Goal: Task Accomplishment & Management: Use online tool/utility

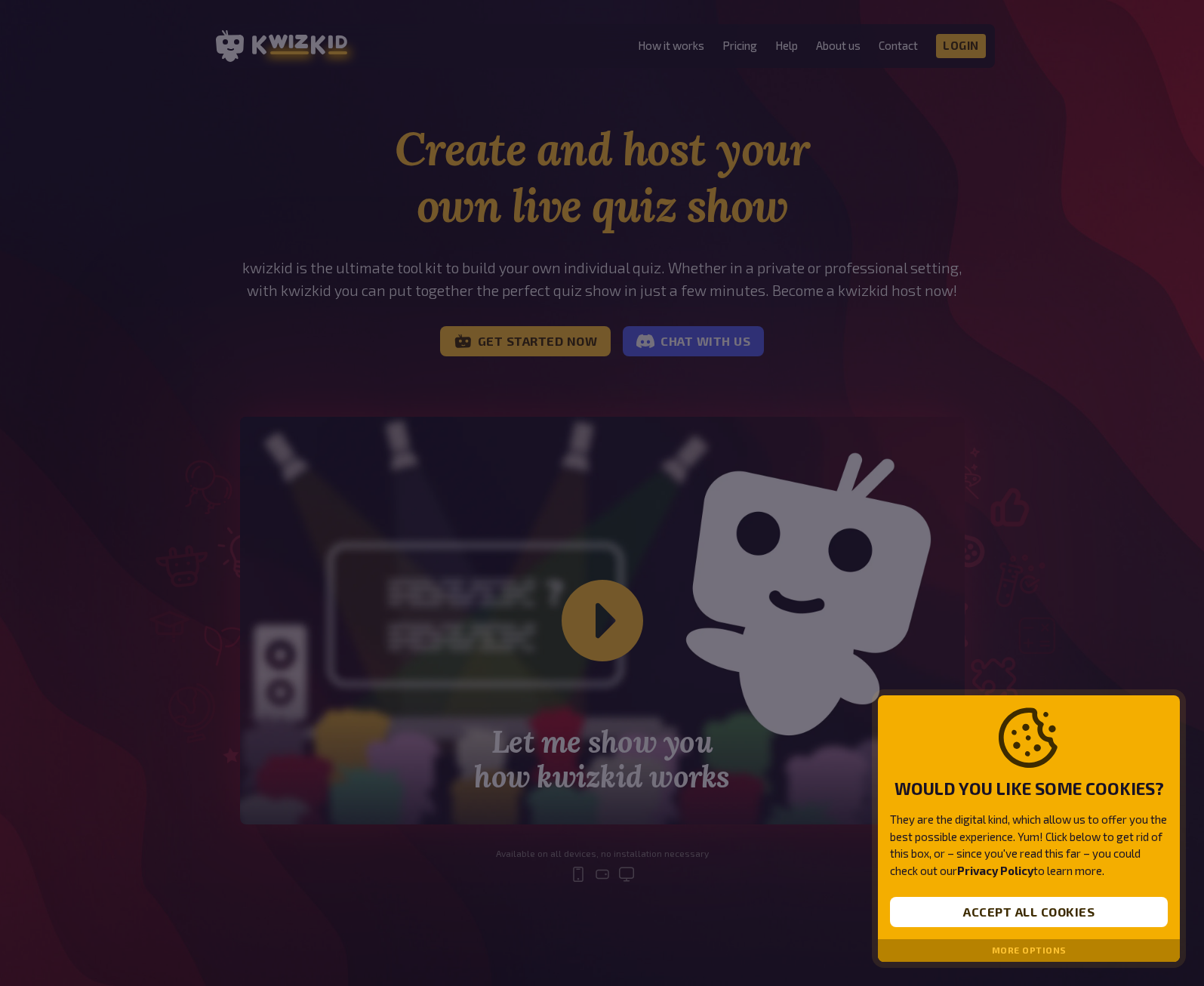
click at [993, 209] on div at bounding box center [602, 493] width 1204 height 986
click at [991, 906] on button "Accept all cookies" at bounding box center [1029, 911] width 278 height 30
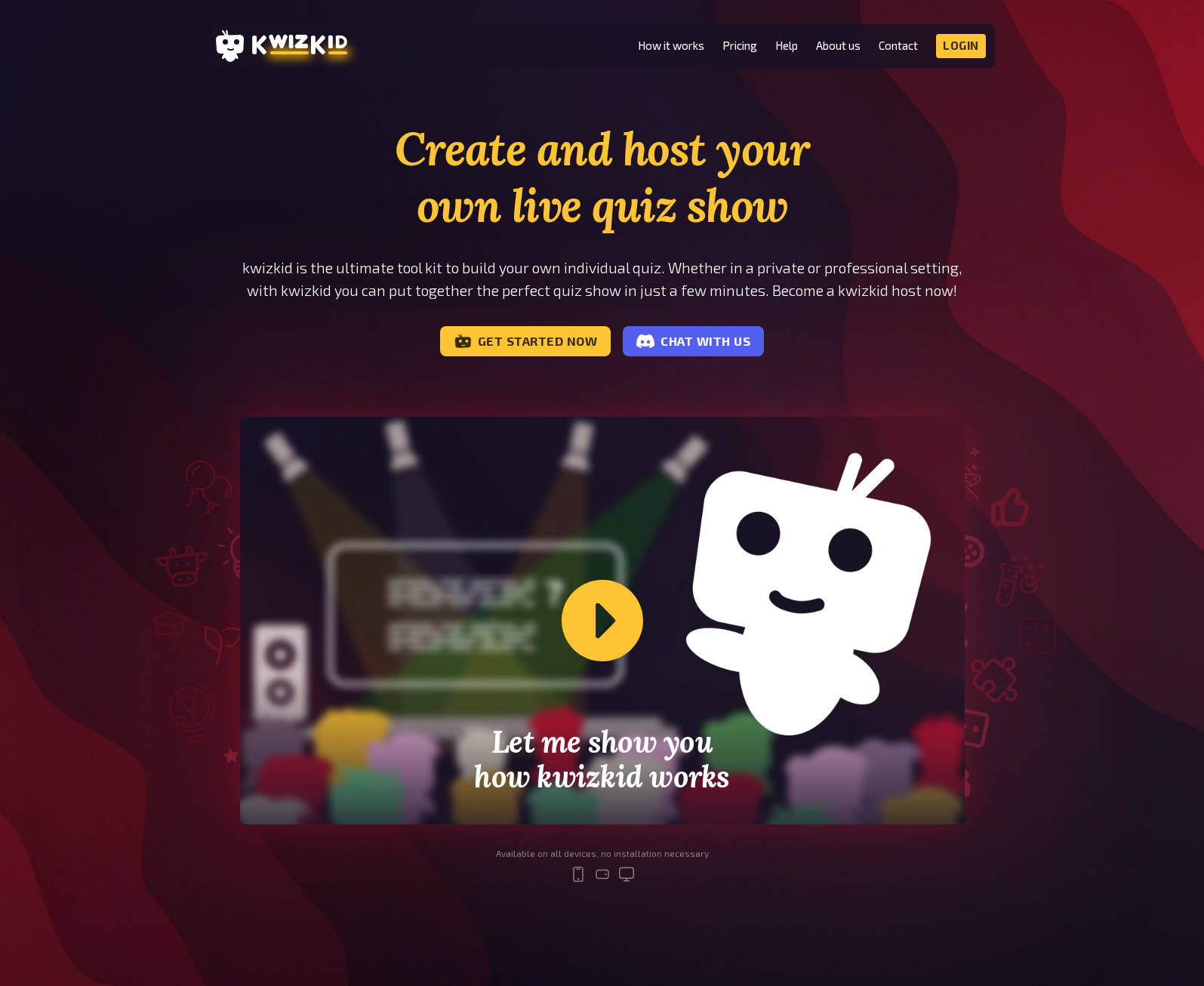
click at [1067, 266] on div "Create and host your own live quiz show kwizkid is the ultimate tool kit to bui…" at bounding box center [602, 514] width 1204 height 786
click at [551, 356] on link "Get started now" at bounding box center [526, 341] width 171 height 30
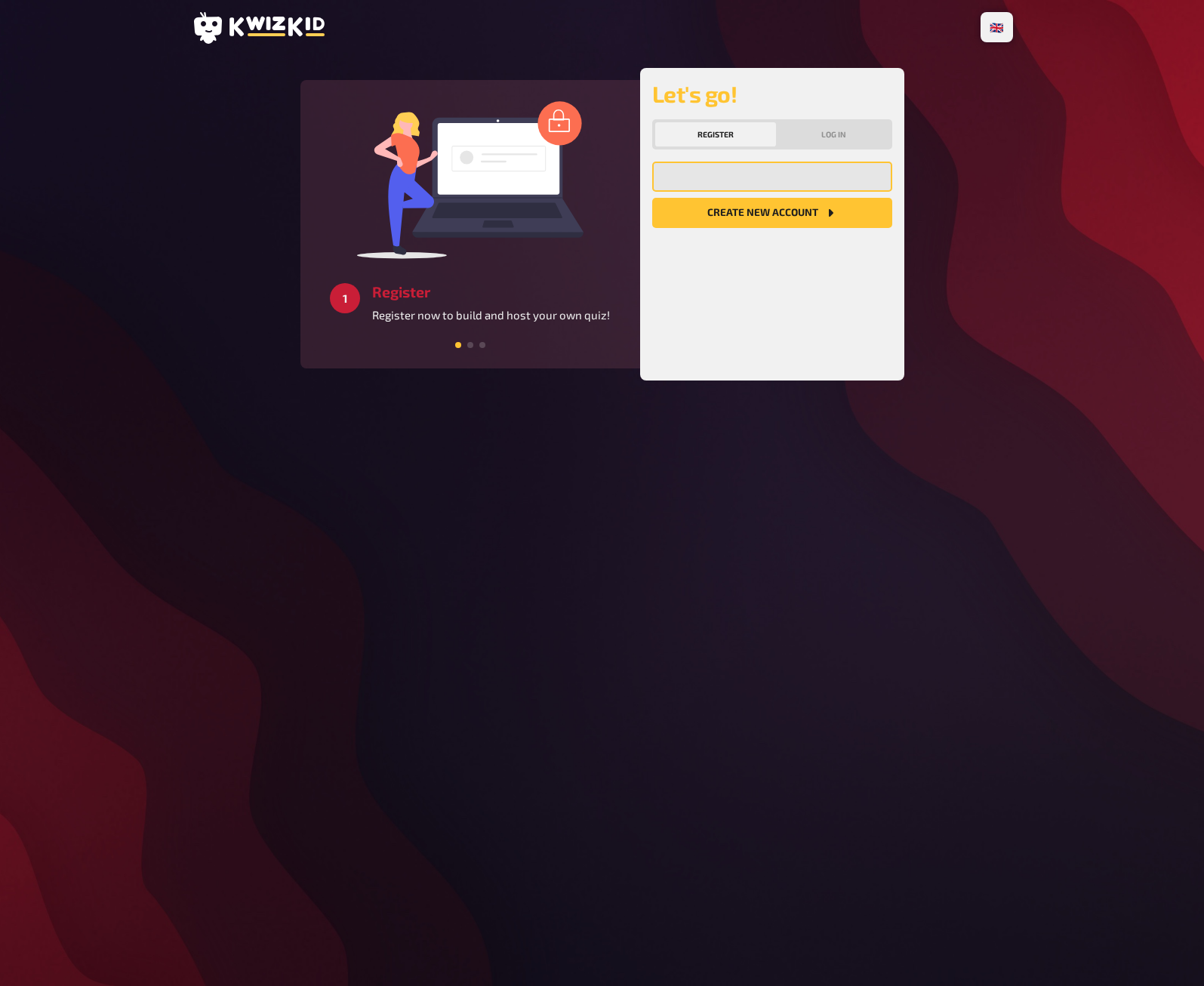
click at [776, 187] on input "email" at bounding box center [772, 176] width 240 height 30
type input "adamdunlop@mac.com"
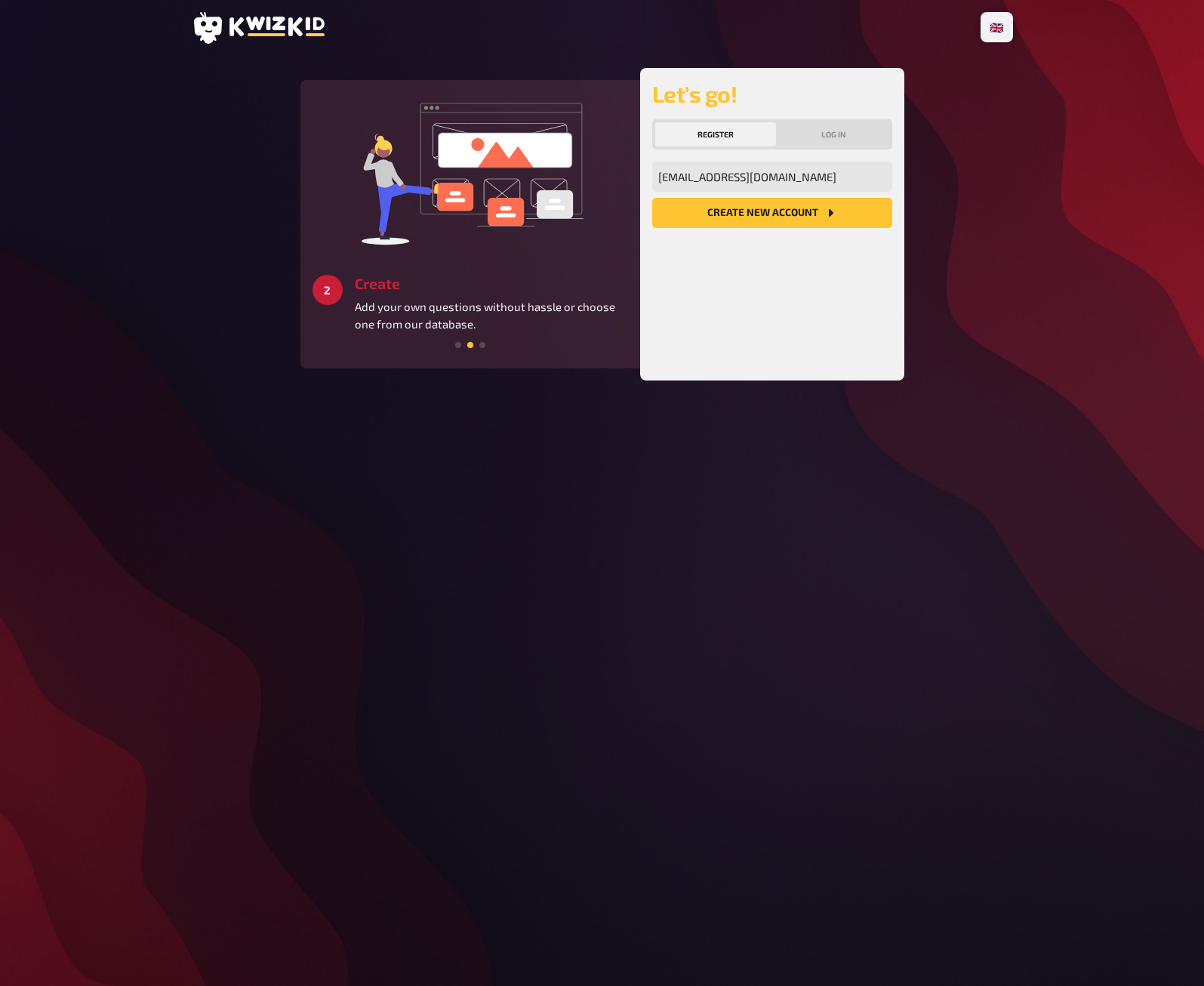
click at [752, 213] on button "Create new account" at bounding box center [772, 212] width 240 height 30
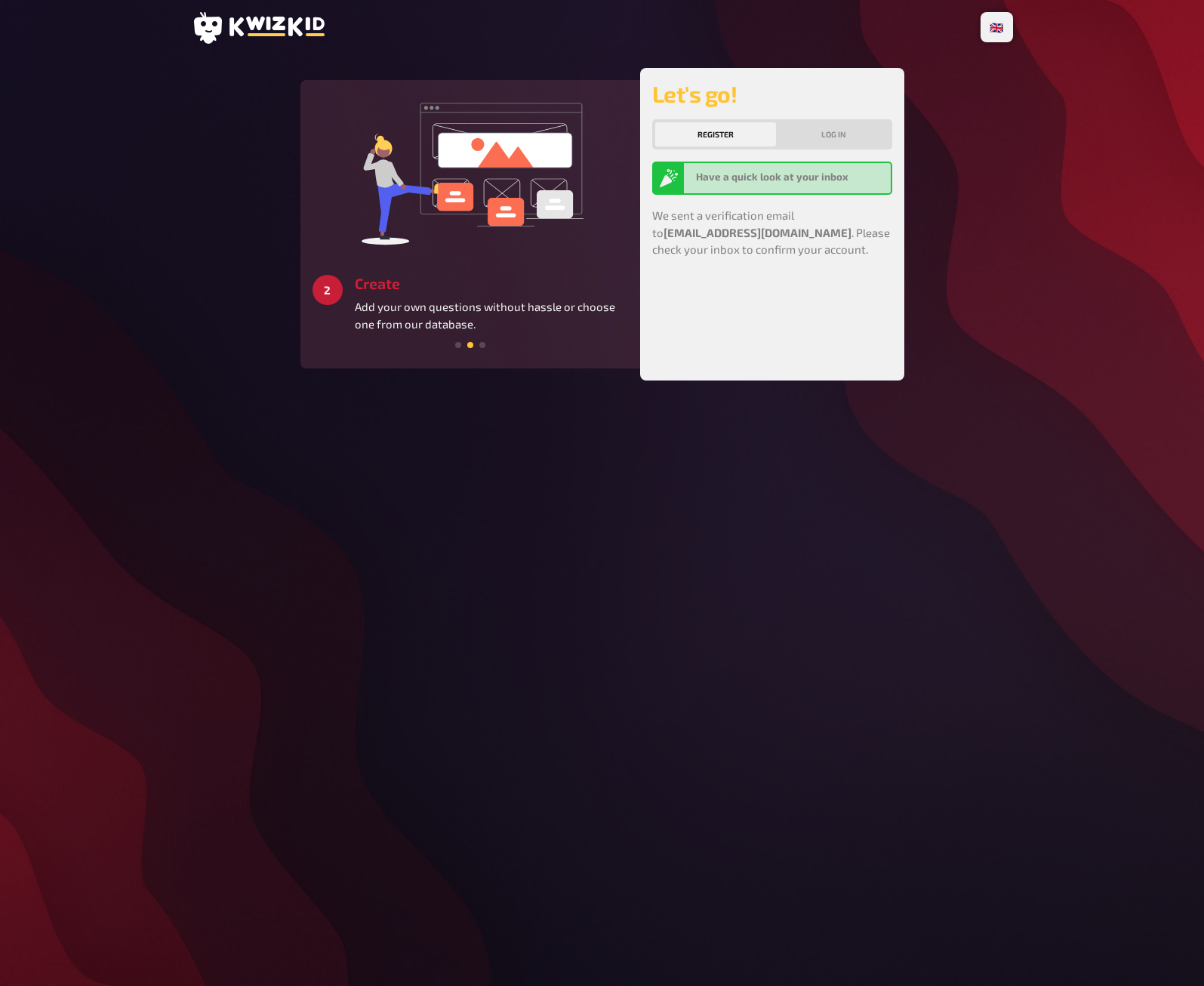
click at [864, 317] on div "Let's go! Register Log in Have a quick look at your inbox We sent a verificatio…" at bounding box center [772, 224] width 240 height 289
click at [8, 461] on div "🇩🇪 Deutsch 🇬🇧 English 🇳🇱 Nederlands 3 Get started Create a unique quiz experien…" at bounding box center [602, 493] width 1204 height 986
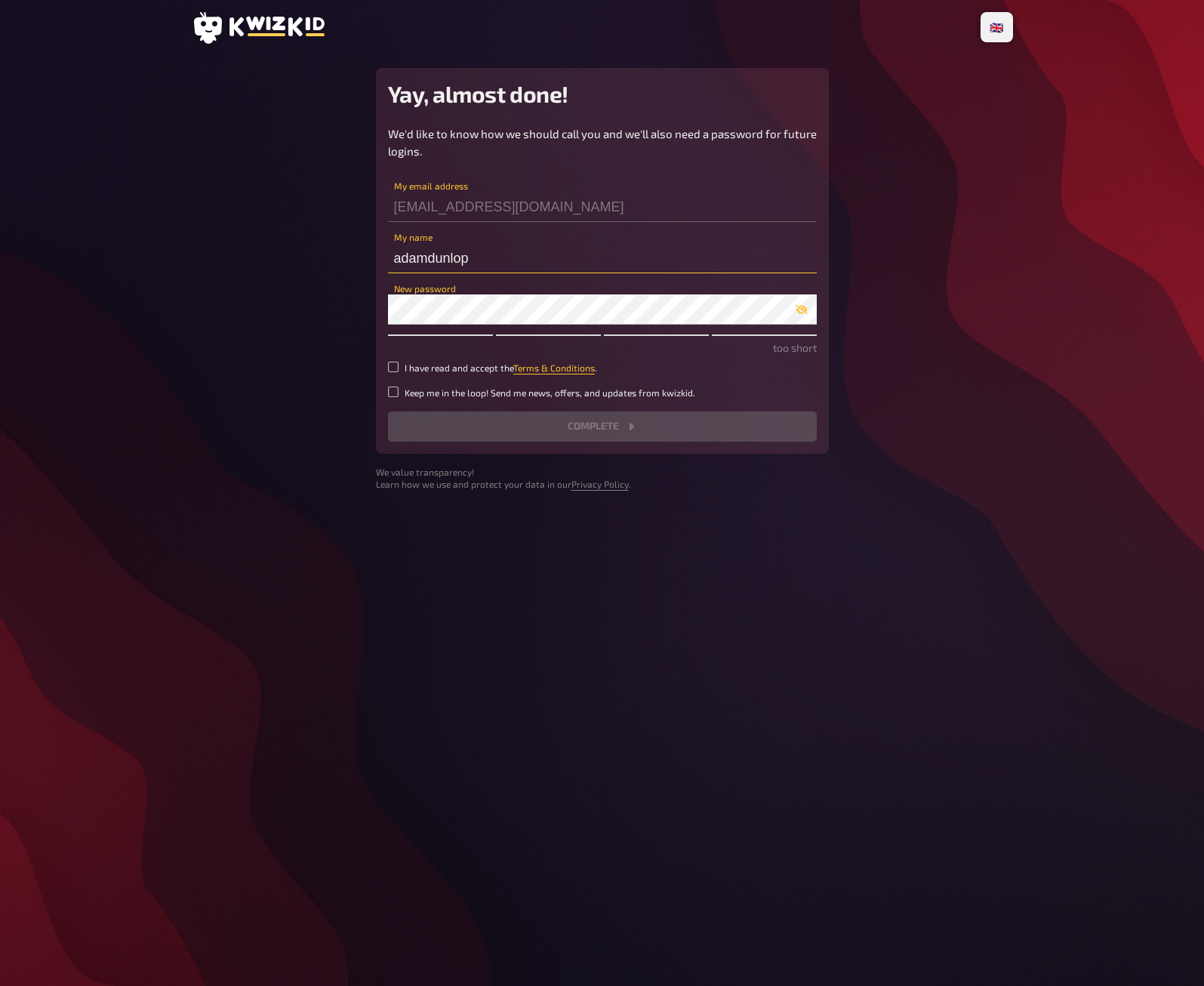
drag, startPoint x: 484, startPoint y: 257, endPoint x: 354, endPoint y: 248, distance: 130.3
click at [354, 248] on main "Yay, almost done! We'd like to know how we should call you and we'll also need …" at bounding box center [602, 280] width 822 height 423
type input "Adam"
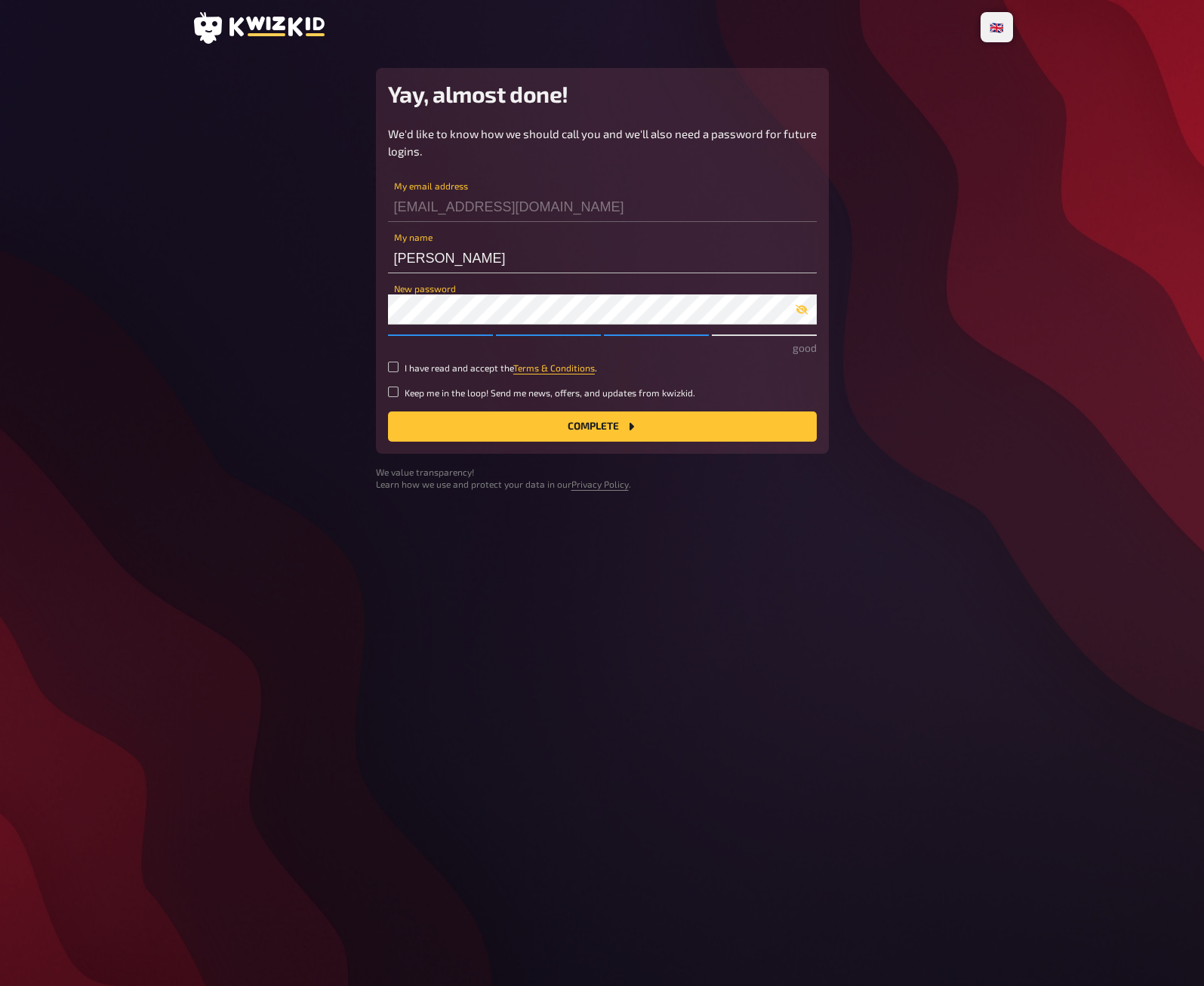
click at [470, 364] on small "I have read and accept the Terms & Conditions ." at bounding box center [501, 368] width 192 height 13
click at [399, 364] on input "I have read and accept the Terms & Conditions ." at bounding box center [393, 367] width 11 height 11
checkbox input "true"
click at [459, 386] on div "We'd like to know how we should call you and we'll also need a password for fut…" at bounding box center [602, 283] width 428 height 317
click at [392, 396] on input "Keep me in the loop! Send me news, offers, and updates from kwizkid." at bounding box center [393, 391] width 11 height 11
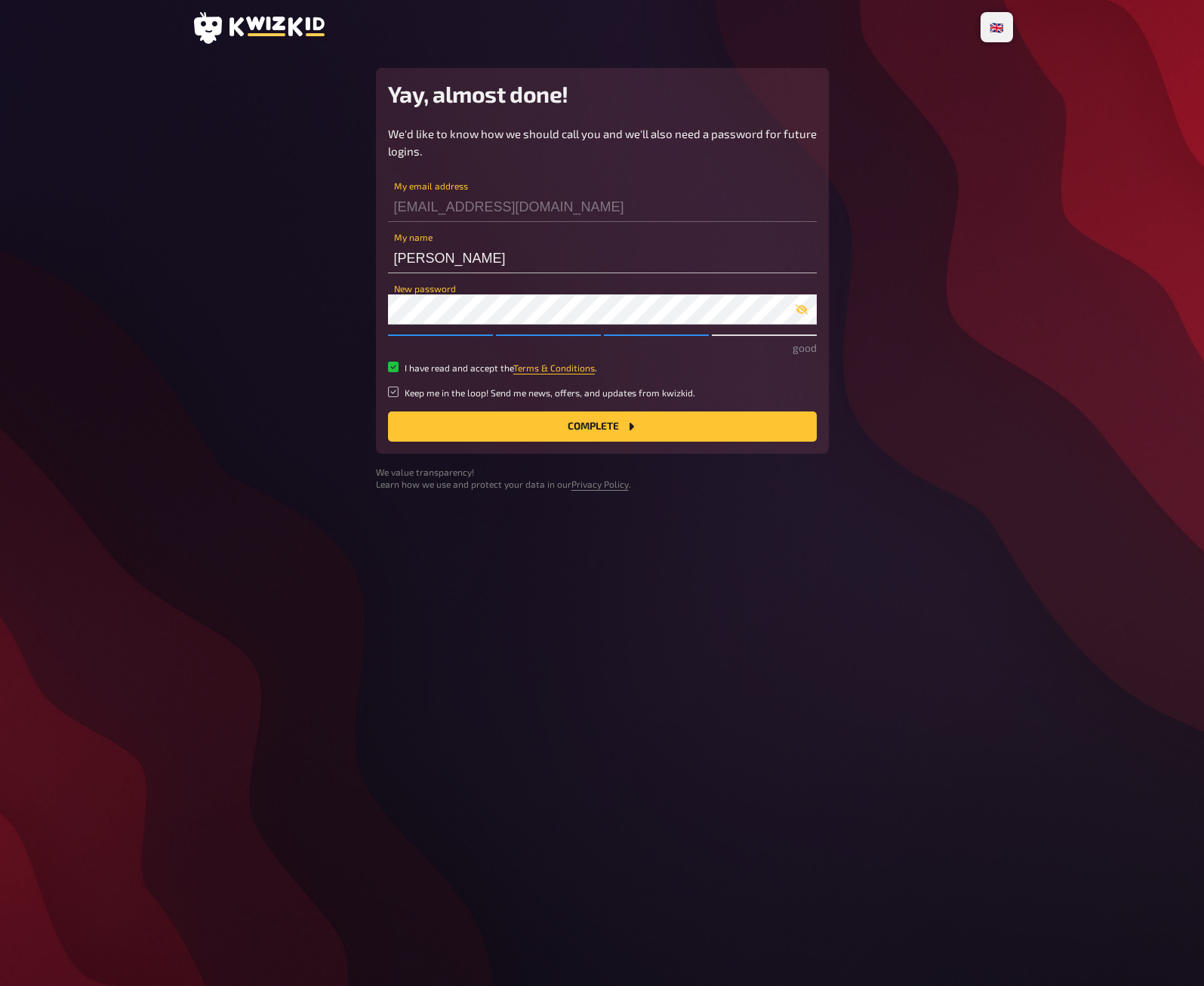
checkbox input "true"
click at [482, 428] on button "Complete" at bounding box center [602, 426] width 428 height 30
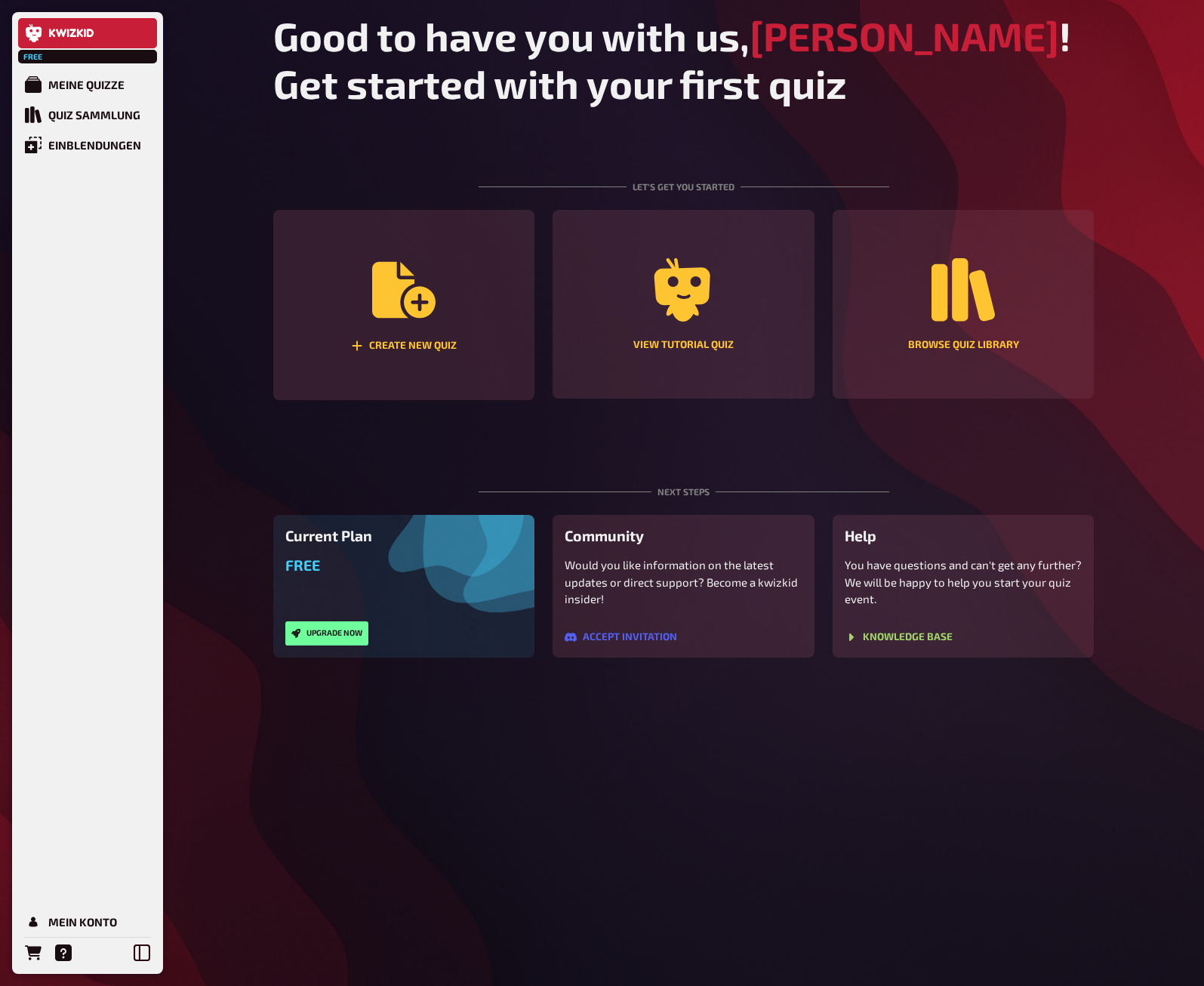
click at [498, 455] on div "Next steps" at bounding box center [683, 481] width 410 height 67
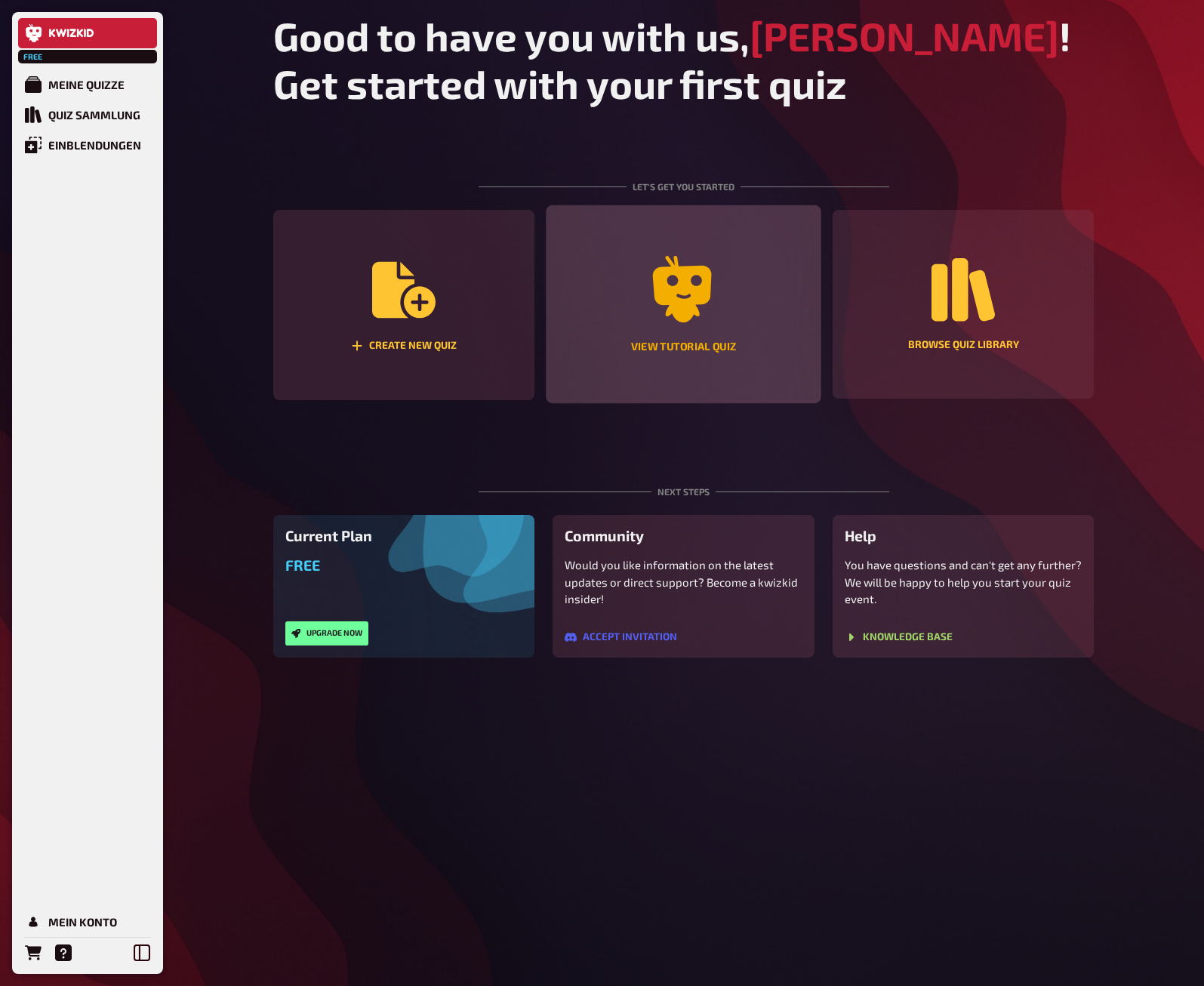
click at [657, 348] on div "View tutorial quiz" at bounding box center [683, 346] width 105 height 11
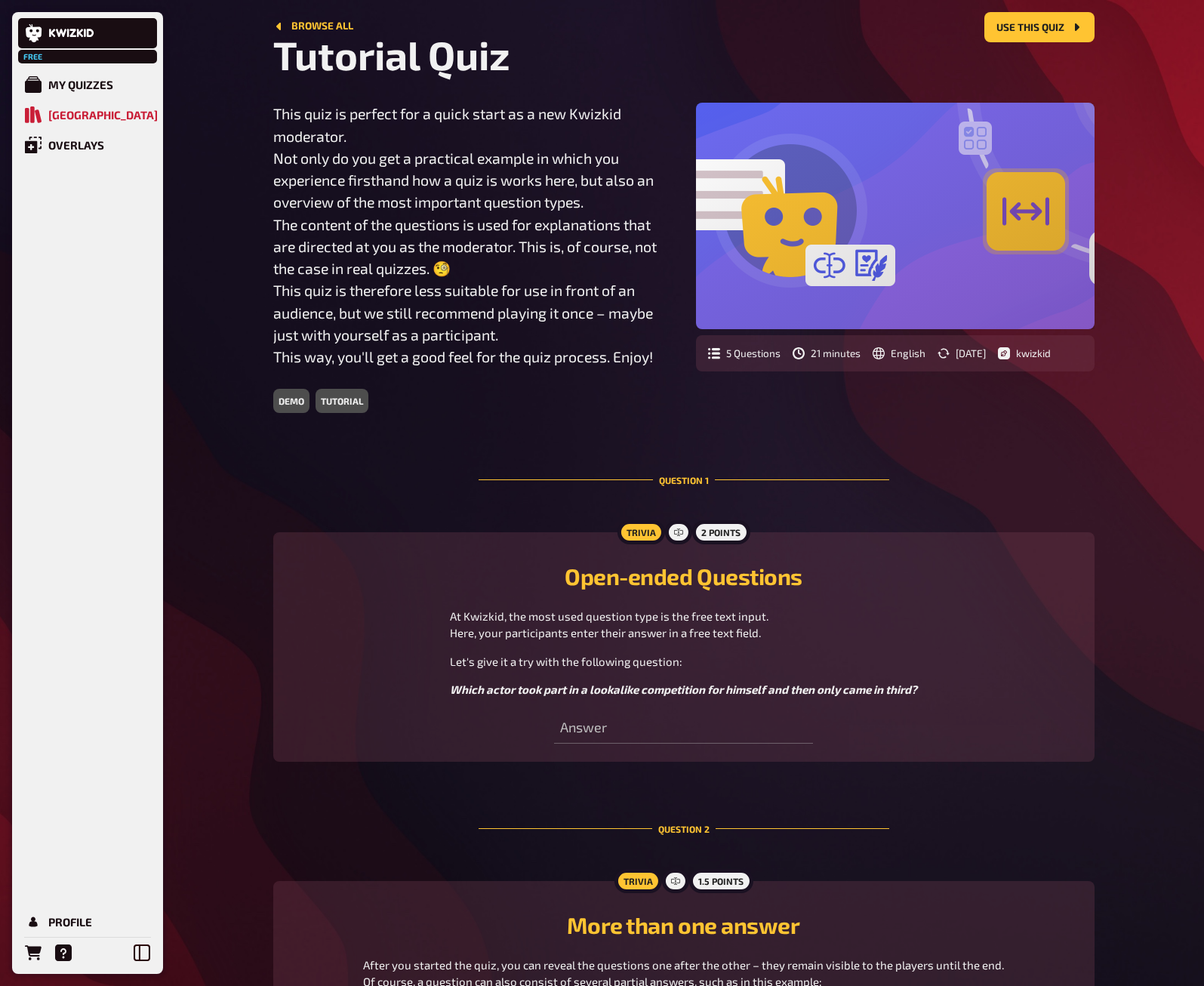
scroll to position [54, 0]
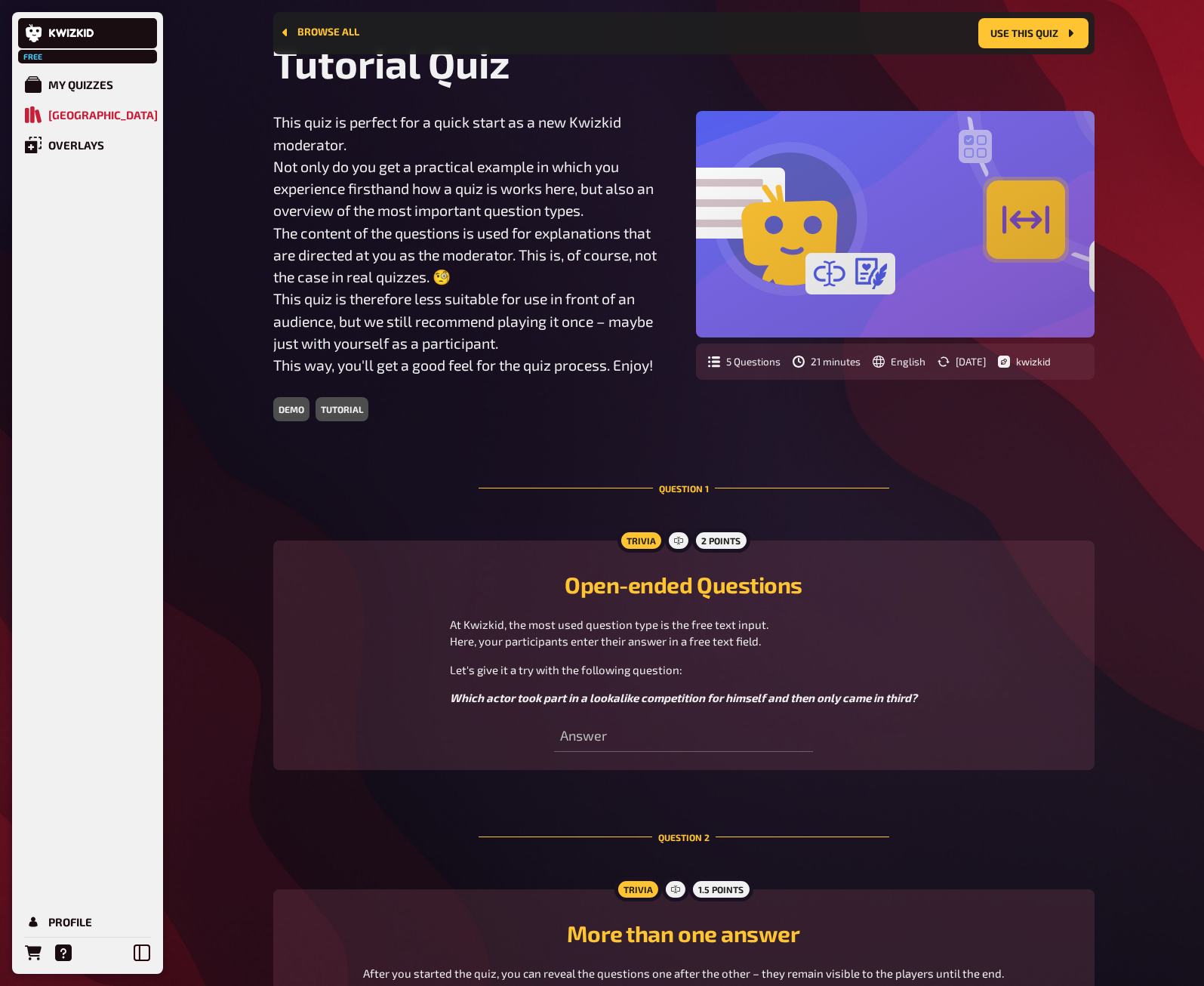
click at [611, 738] on input "text" at bounding box center [683, 736] width 259 height 30
click at [582, 745] on input "text" at bounding box center [683, 736] width 259 height 30
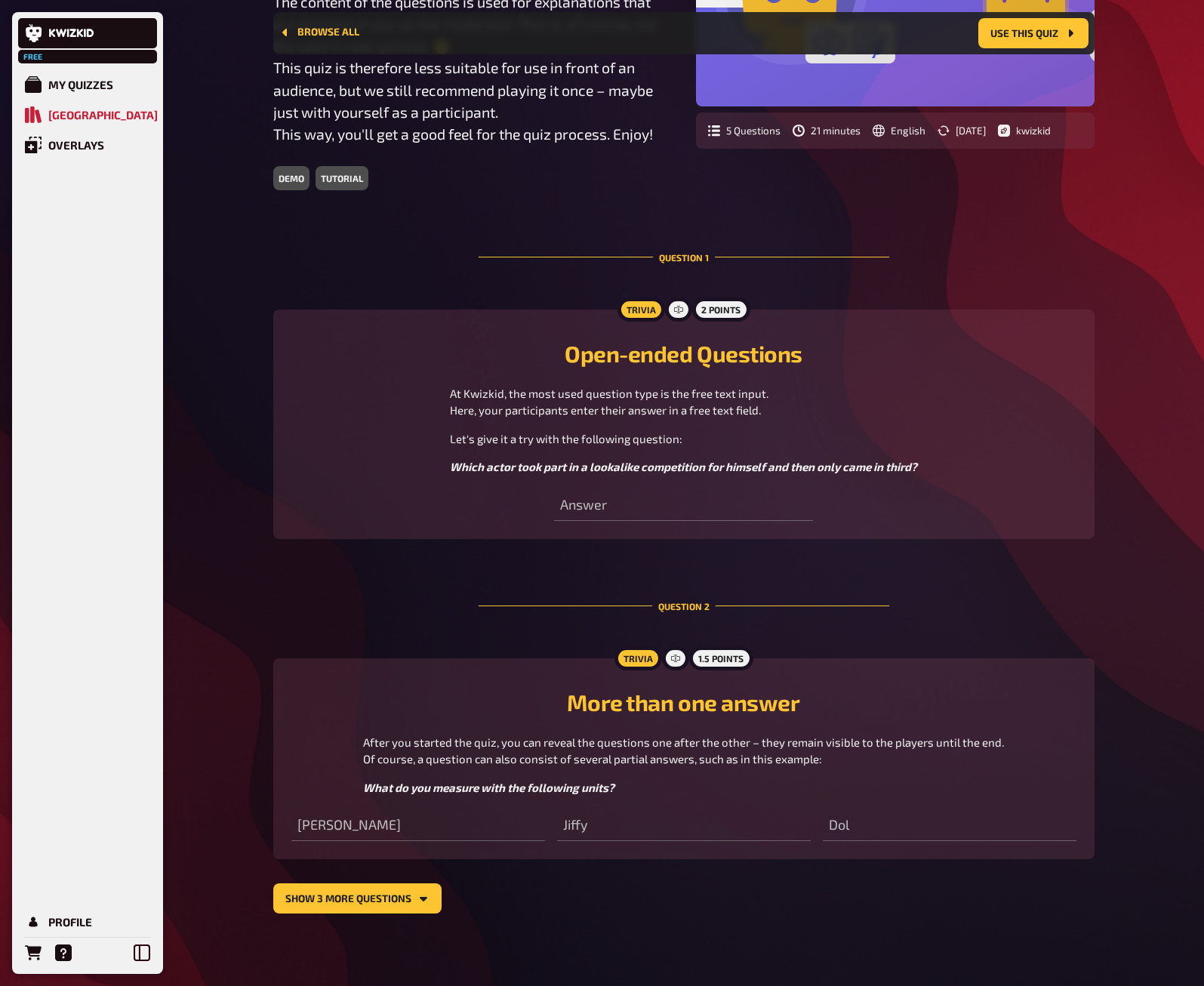
scroll to position [291, 0]
click at [678, 312] on icon at bounding box center [678, 309] width 4 height 7
click at [614, 507] on input "text" at bounding box center [683, 506] width 259 height 30
click at [424, 902] on icon "show 3 more questions" at bounding box center [424, 898] width 12 height 12
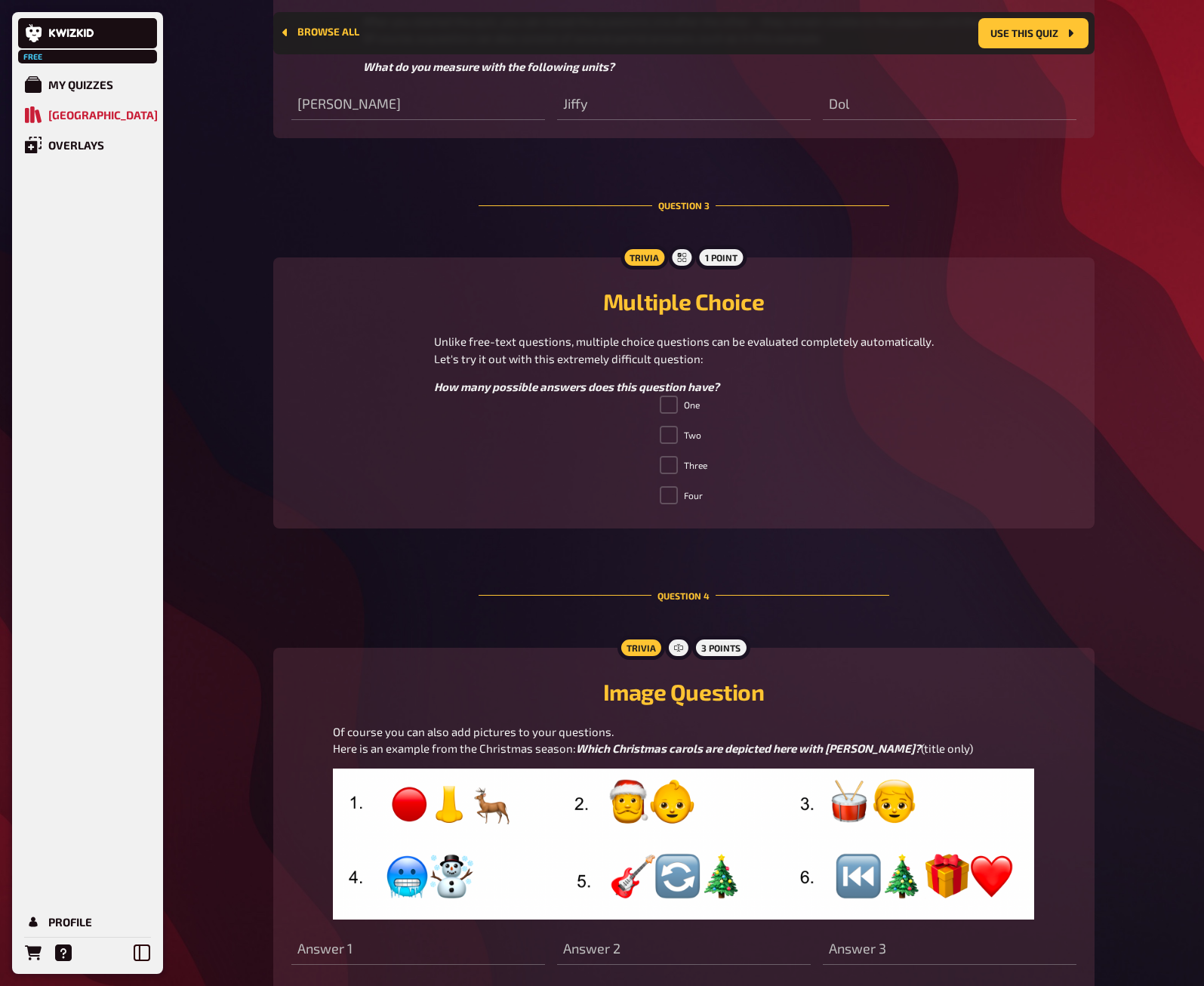
scroll to position [1007, 0]
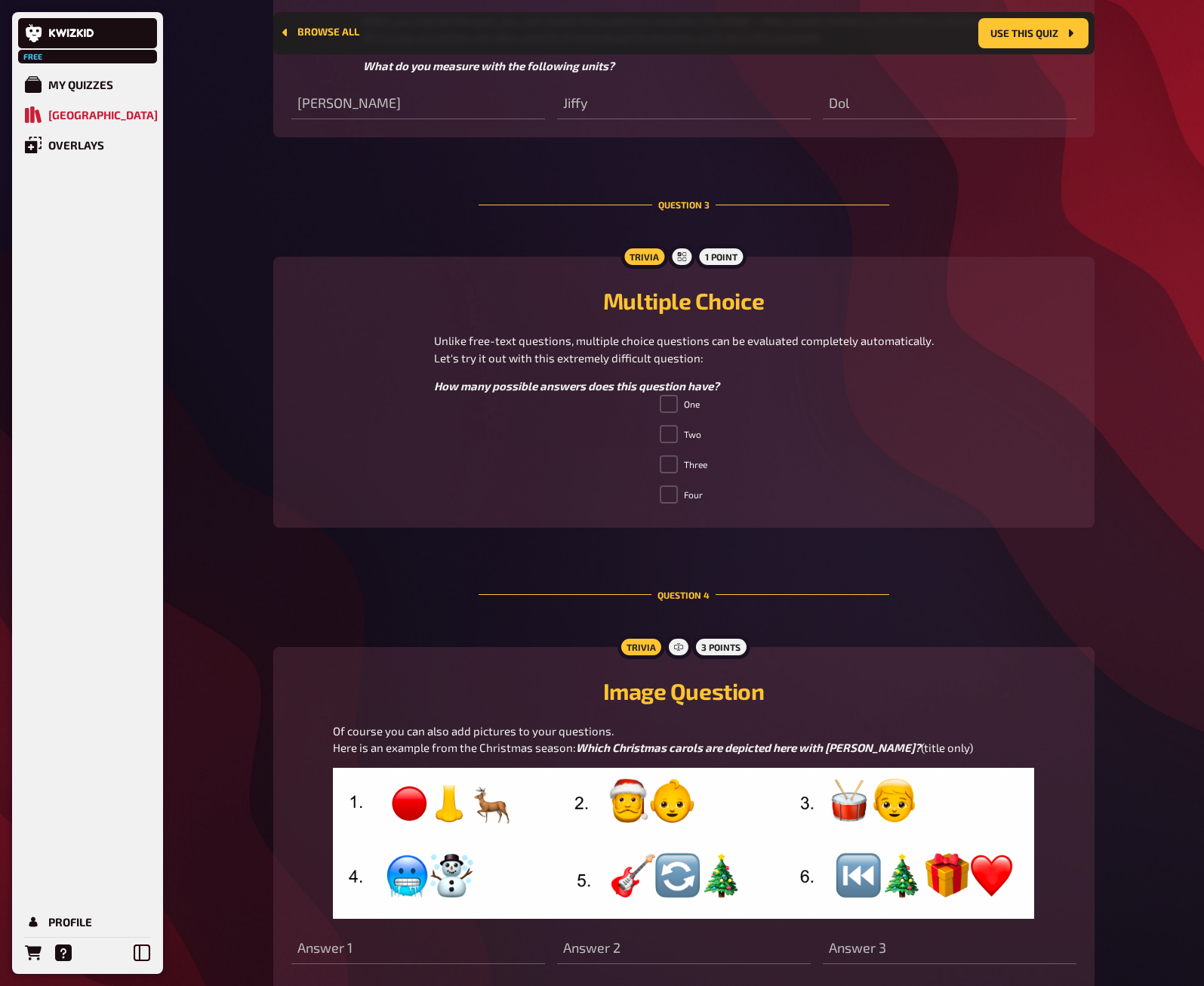
click at [668, 498] on span at bounding box center [669, 494] width 18 height 18
click at [668, 500] on span at bounding box center [669, 494] width 18 height 18
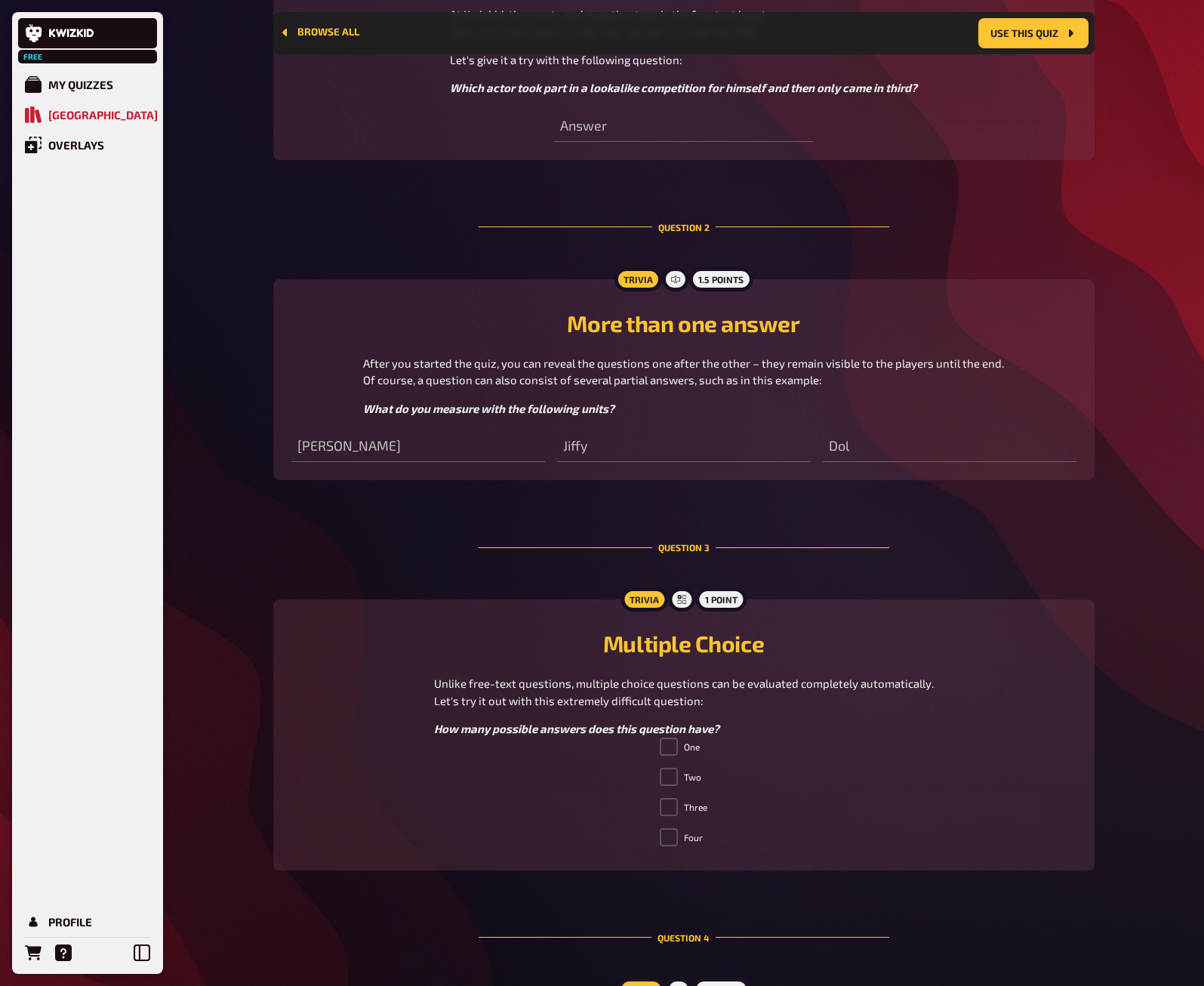
scroll to position [645, 0]
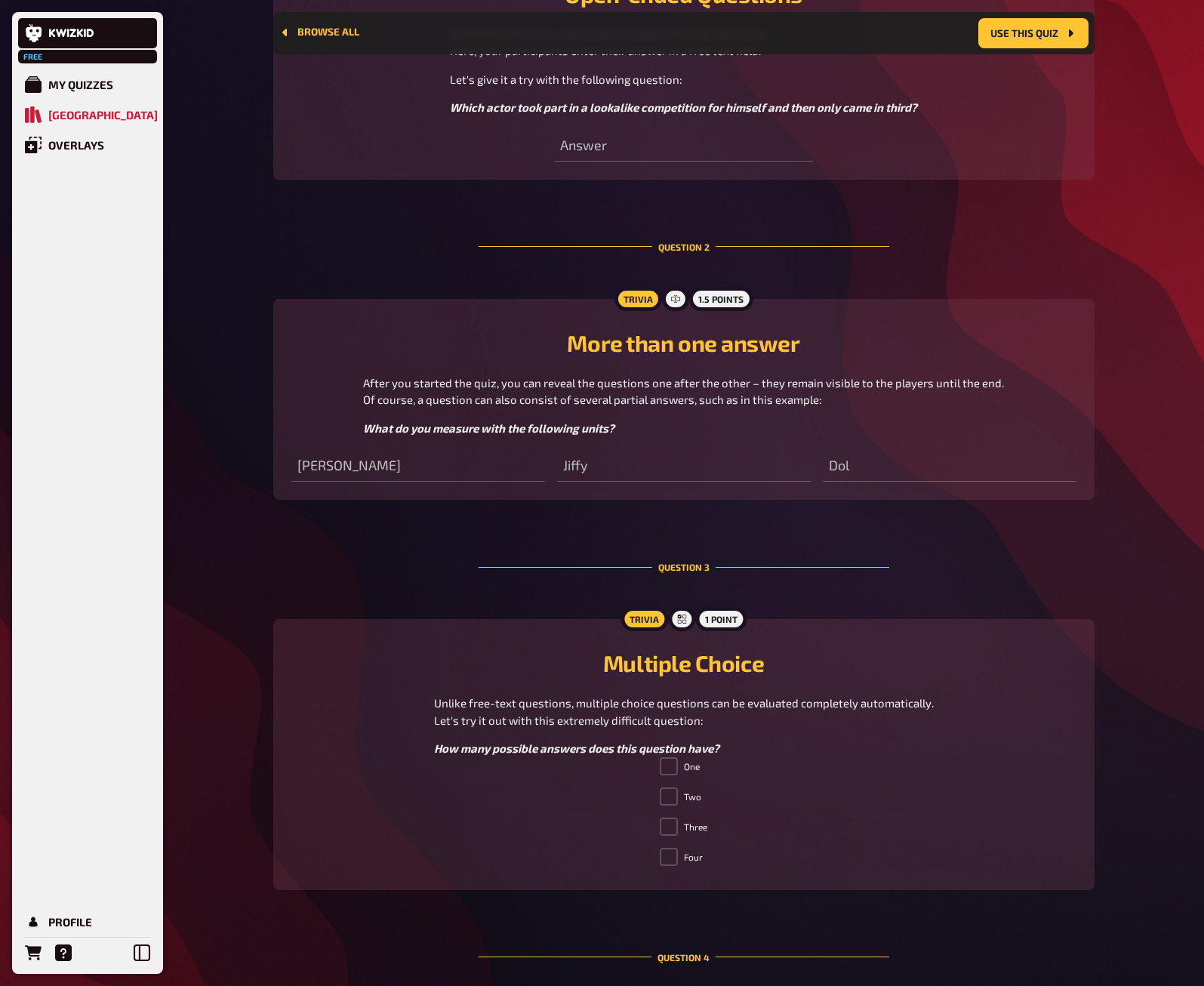
click at [333, 469] on input "text" at bounding box center [418, 466] width 253 height 30
drag, startPoint x: 358, startPoint y: 470, endPoint x: 297, endPoint y: 470, distance: 61.0
click at [297, 470] on input "text" at bounding box center [418, 466] width 253 height 30
click at [345, 627] on div "Trivia 1 point Multiple Choice Unlike free-text questions, multiple choice ques…" at bounding box center [683, 755] width 822 height 271
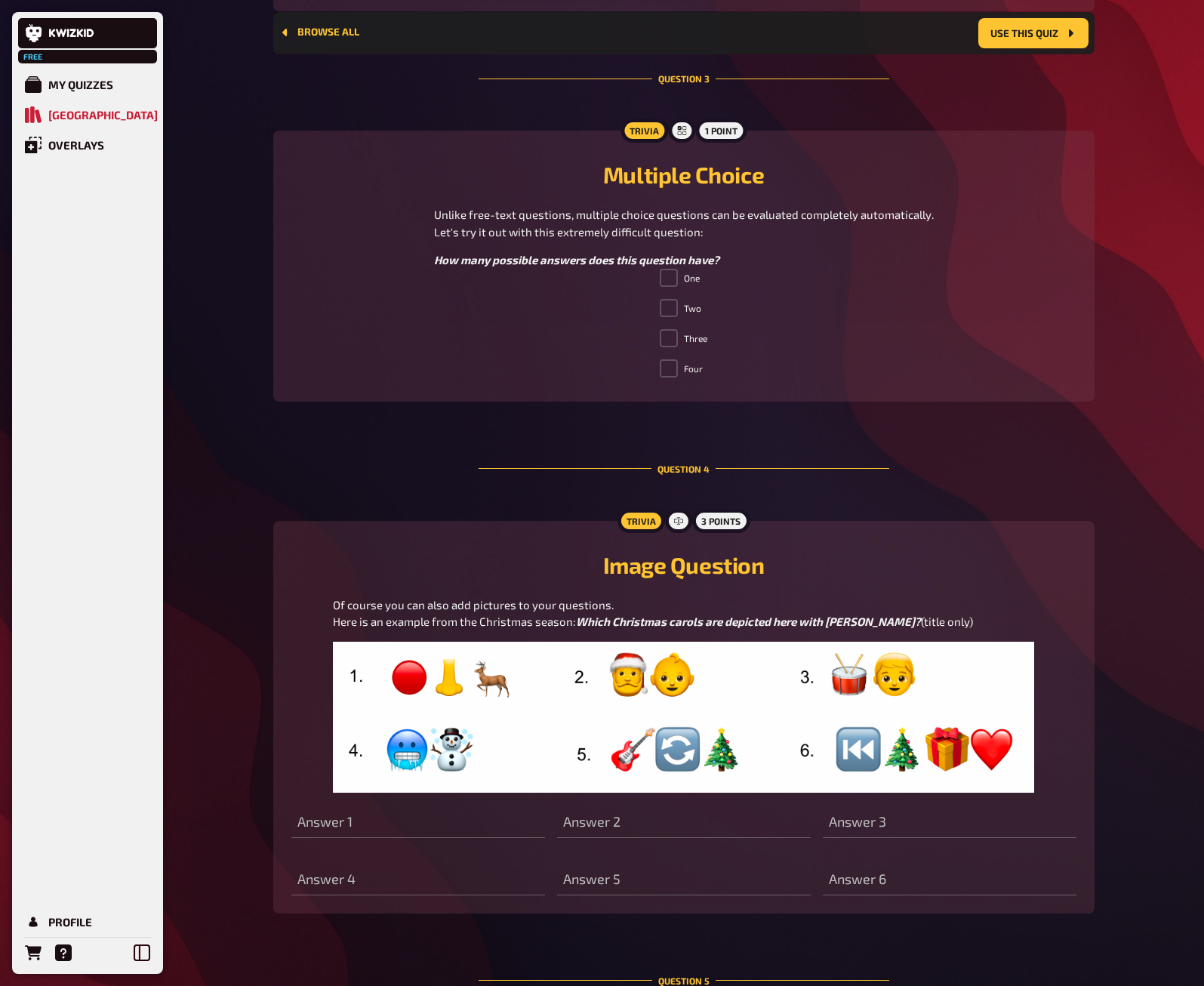
scroll to position [912, 0]
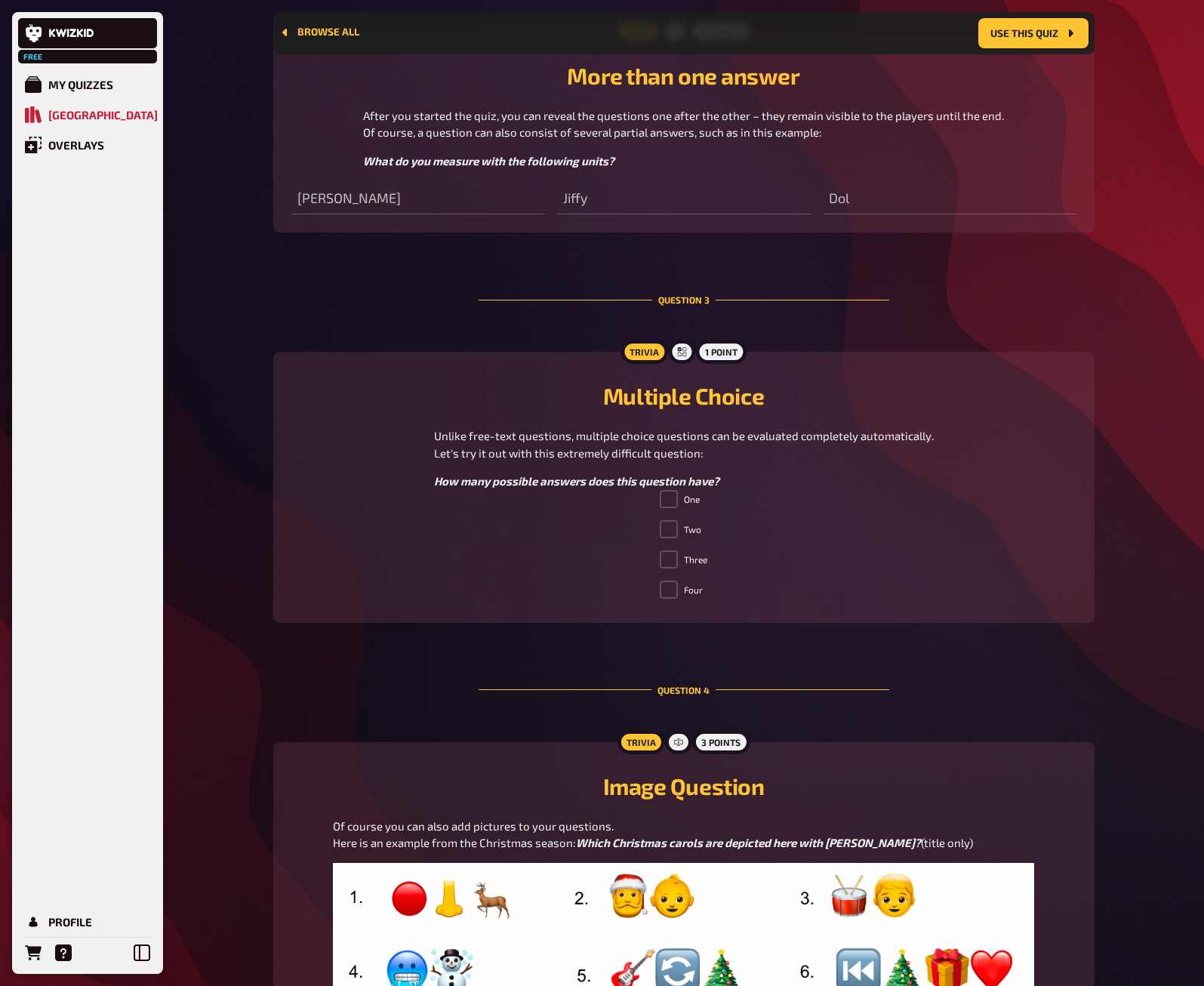
click at [804, 468] on div "Unlike free-text questions, multiple choice questions can be evaluated complete…" at bounding box center [684, 459] width 500 height 62
